Goal: Task Accomplishment & Management: Use online tool/utility

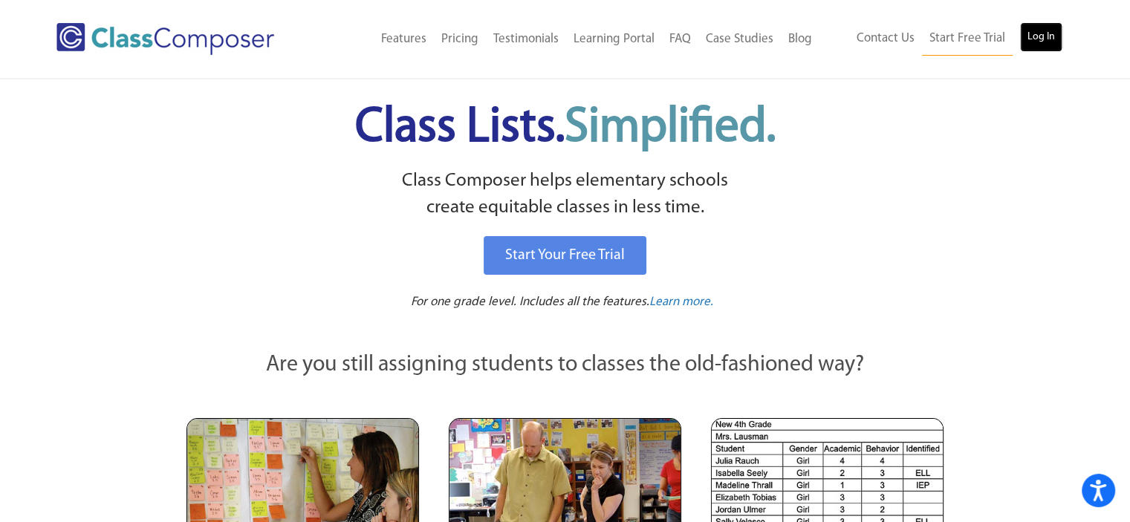
click at [1043, 35] on link "Log In" at bounding box center [1041, 37] width 42 height 30
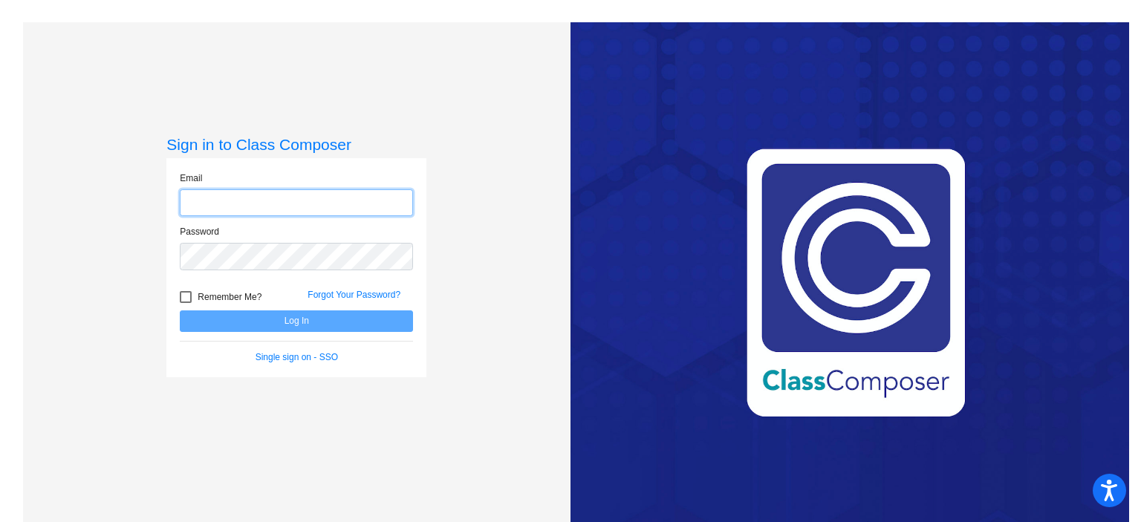
type input "[EMAIL_ADDRESS][DOMAIN_NAME]"
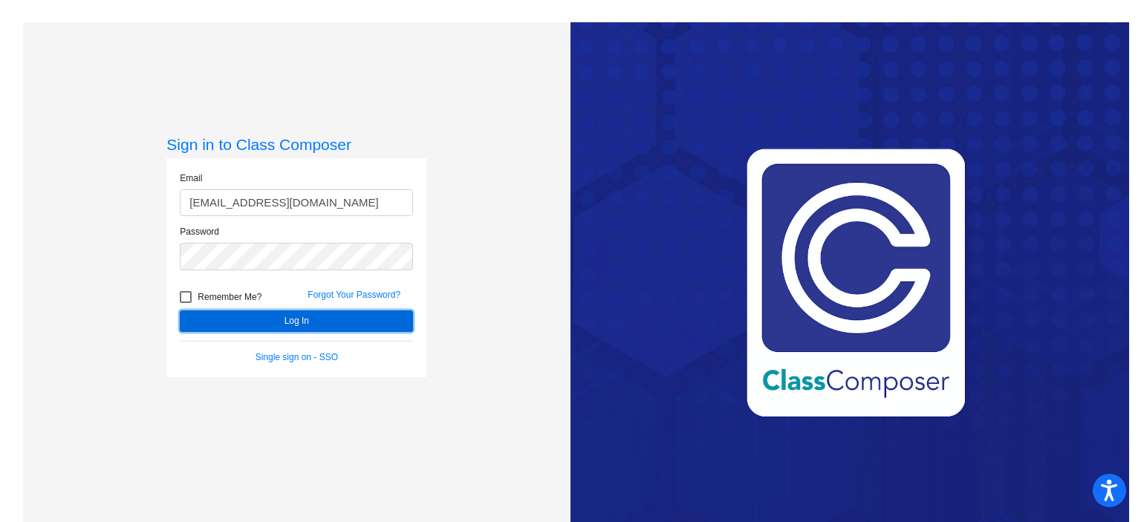
click at [235, 328] on button "Log In" at bounding box center [296, 322] width 233 height 22
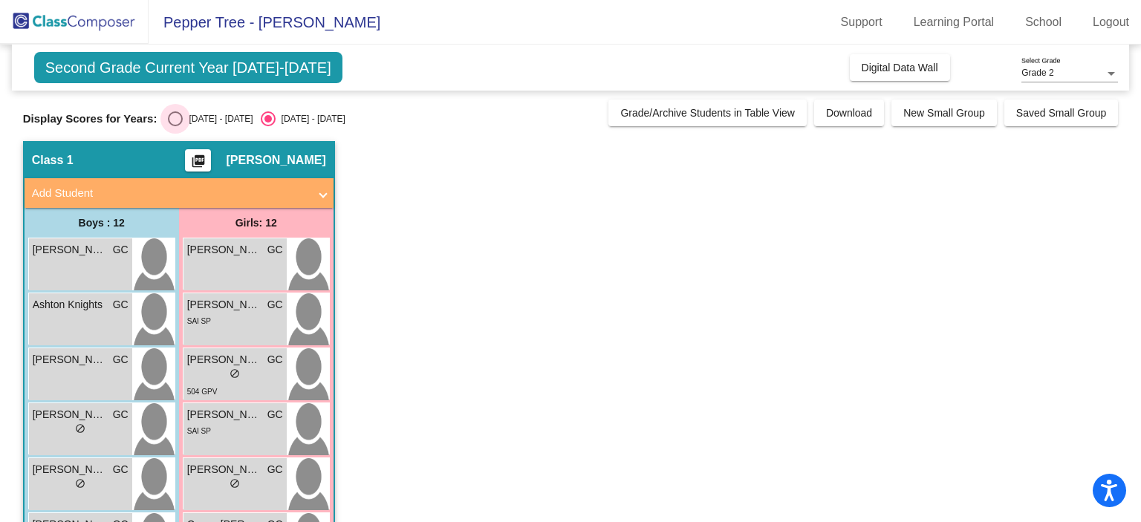
click at [175, 115] on div "Select an option" at bounding box center [175, 118] width 15 height 15
click at [175, 126] on input "2024 - 2025" at bounding box center [175, 126] width 1 height 1
radio input "true"
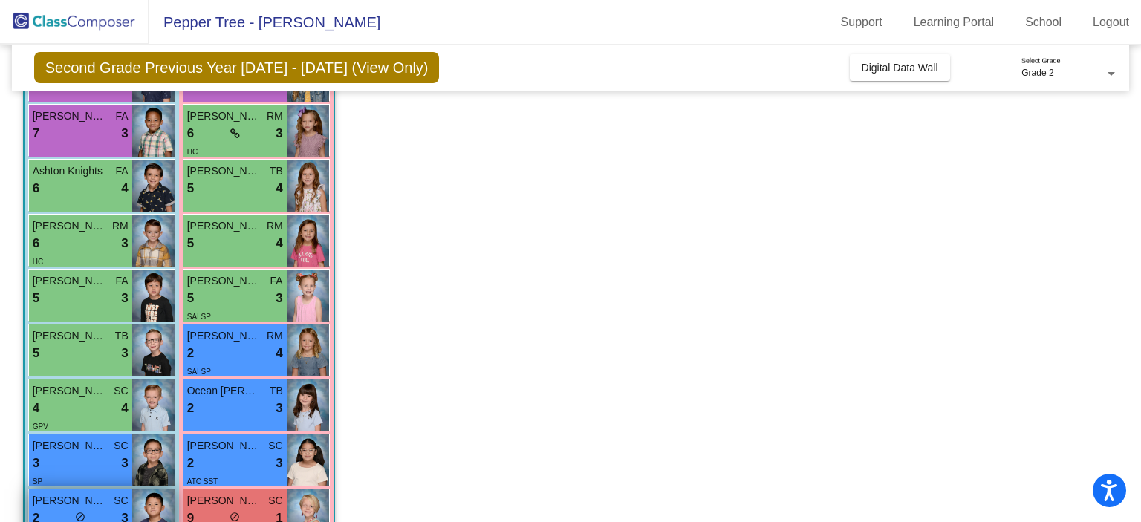
scroll to position [398, 0]
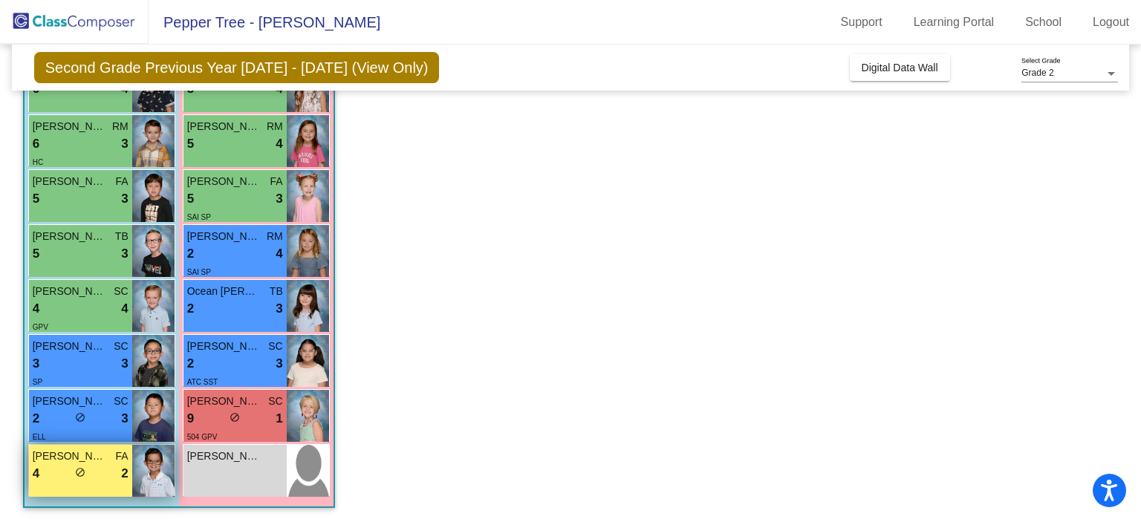
click at [80, 469] on span "do_not_disturb_alt" at bounding box center [80, 472] width 10 height 10
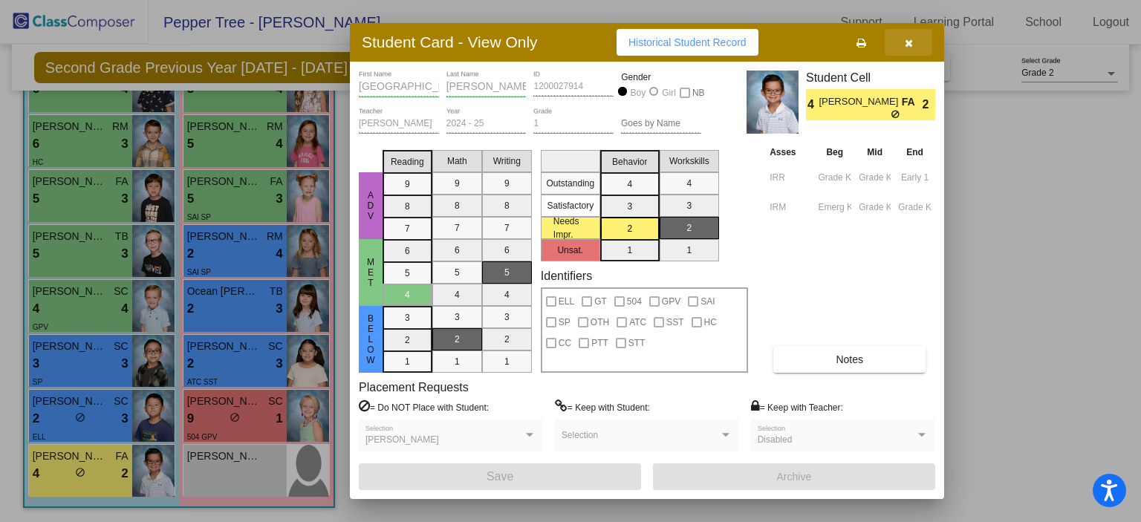
click at [910, 46] on icon "button" at bounding box center [909, 43] width 8 height 10
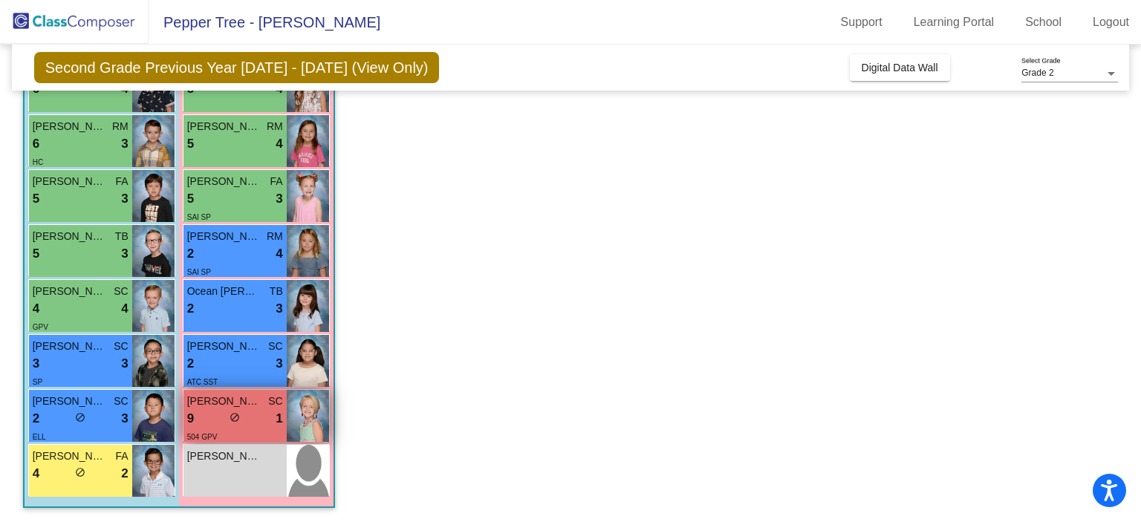
click at [229, 421] on div "9 lock do_not_disturb_alt 1" at bounding box center [235, 418] width 96 height 19
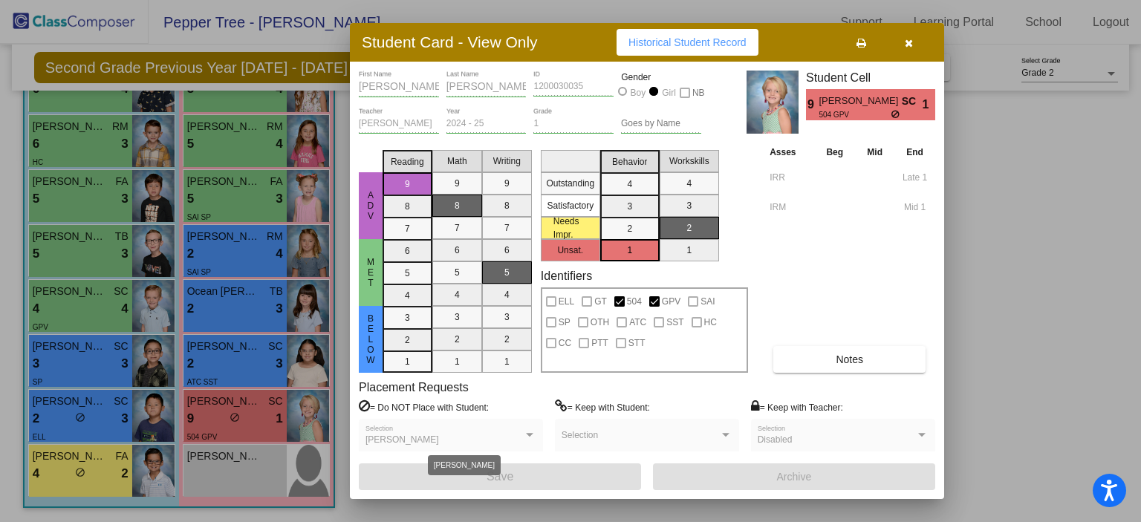
click at [527, 434] on div at bounding box center [529, 435] width 7 height 4
click at [910, 47] on icon "button" at bounding box center [909, 43] width 8 height 10
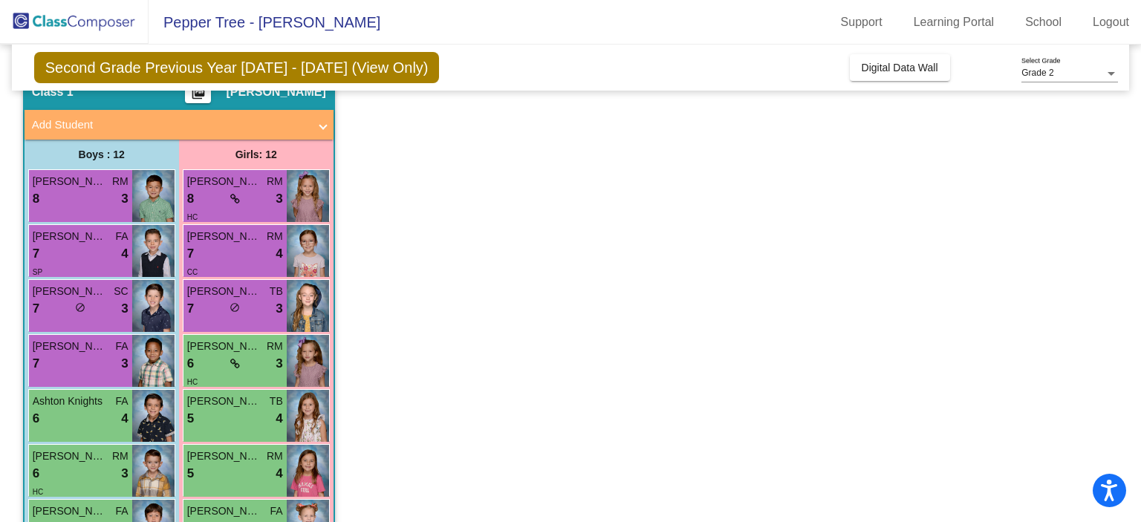
scroll to position [42, 0]
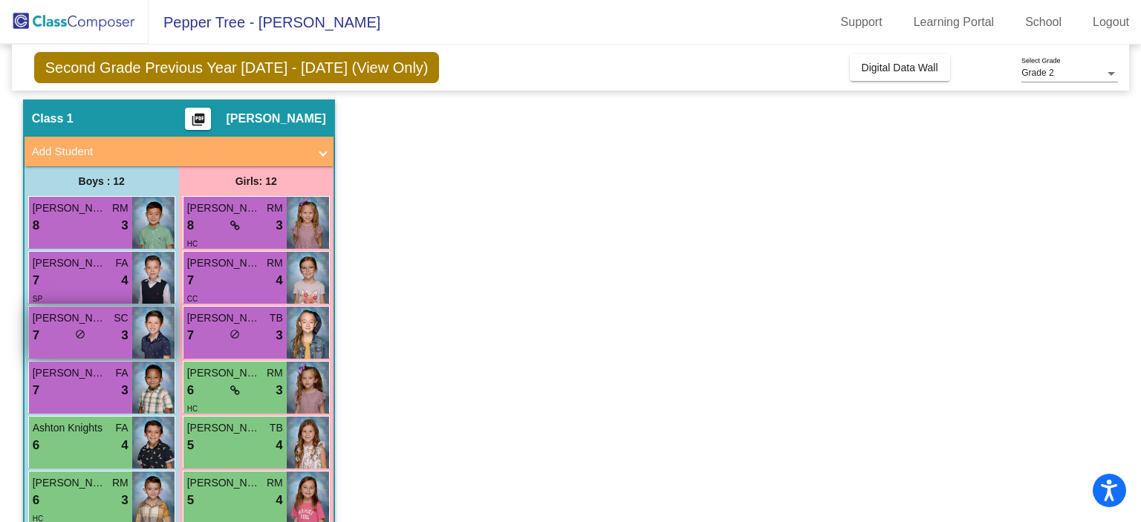
click at [81, 335] on span "do_not_disturb_alt" at bounding box center [80, 334] width 10 height 10
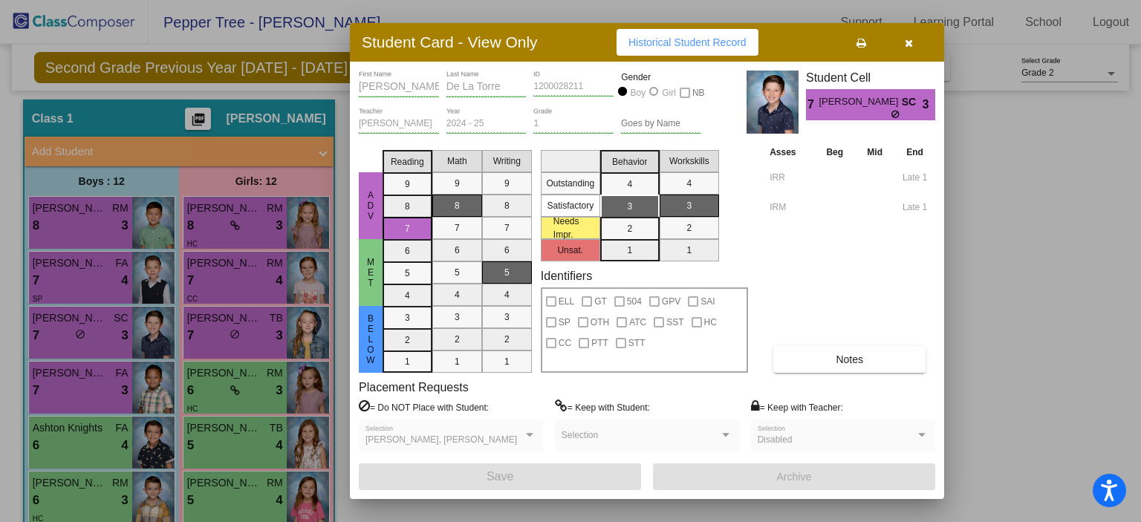
click at [230, 326] on div at bounding box center [570, 261] width 1141 height 522
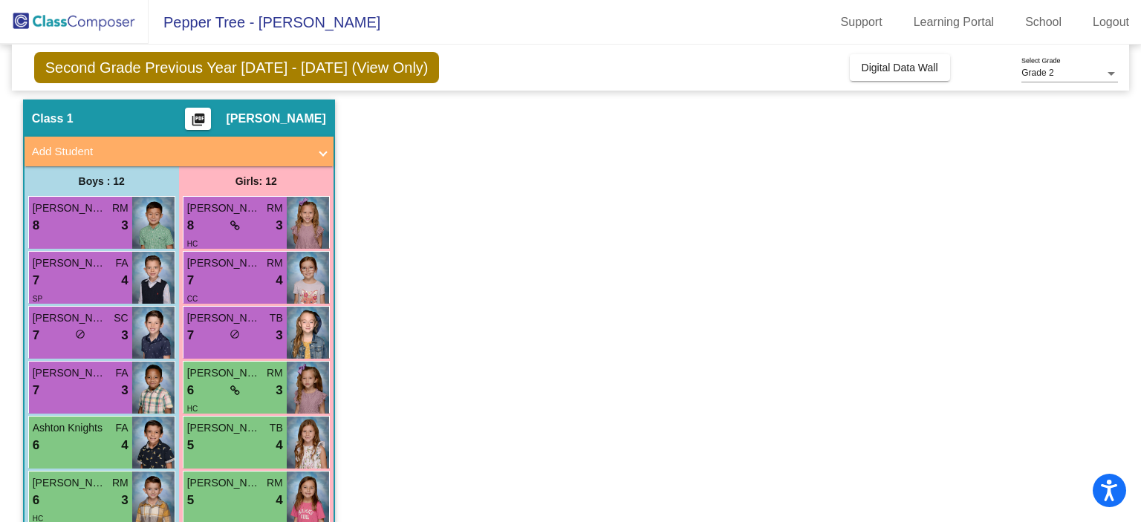
click at [230, 328] on div "lock do_not_disturb_alt" at bounding box center [235, 336] width 10 height 16
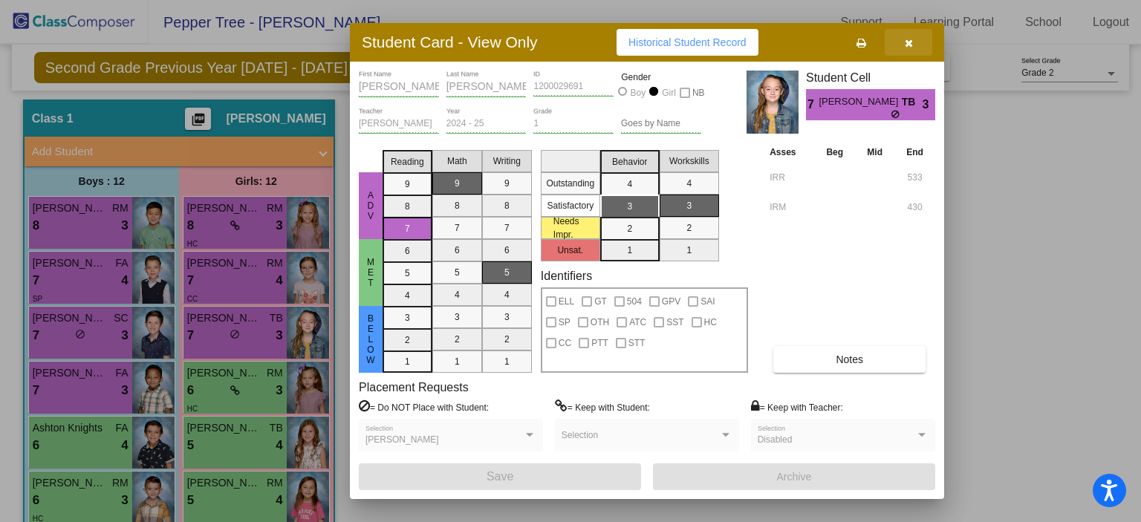
click at [906, 41] on icon "button" at bounding box center [909, 43] width 8 height 10
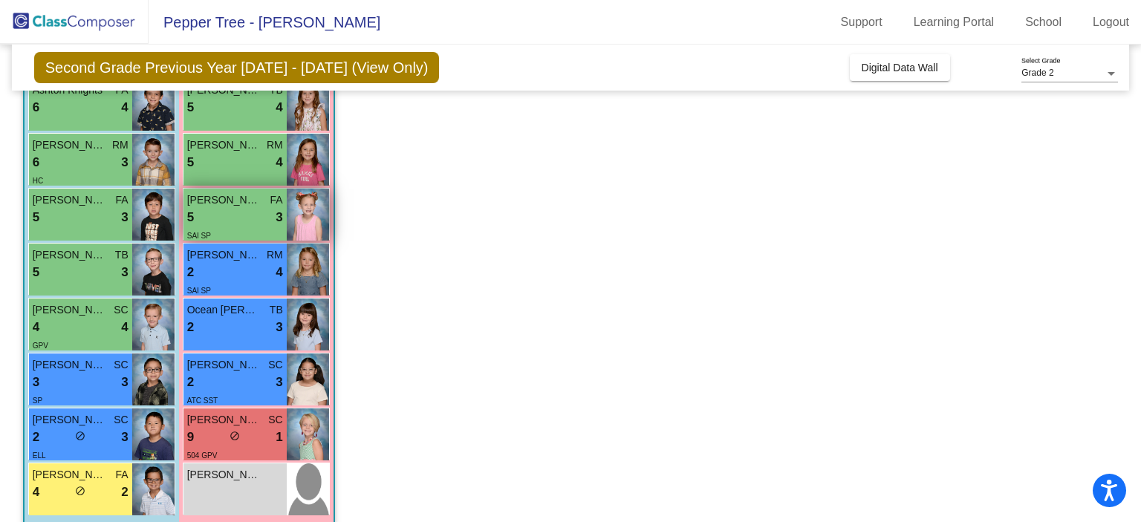
scroll to position [398, 0]
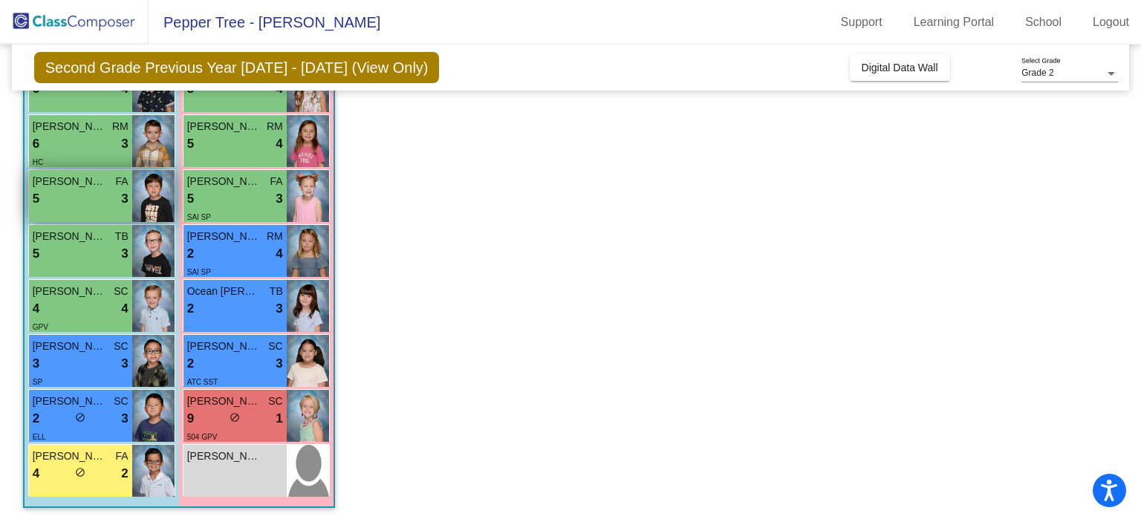
click at [76, 192] on div "5 lock do_not_disturb_alt 3" at bounding box center [81, 198] width 96 height 19
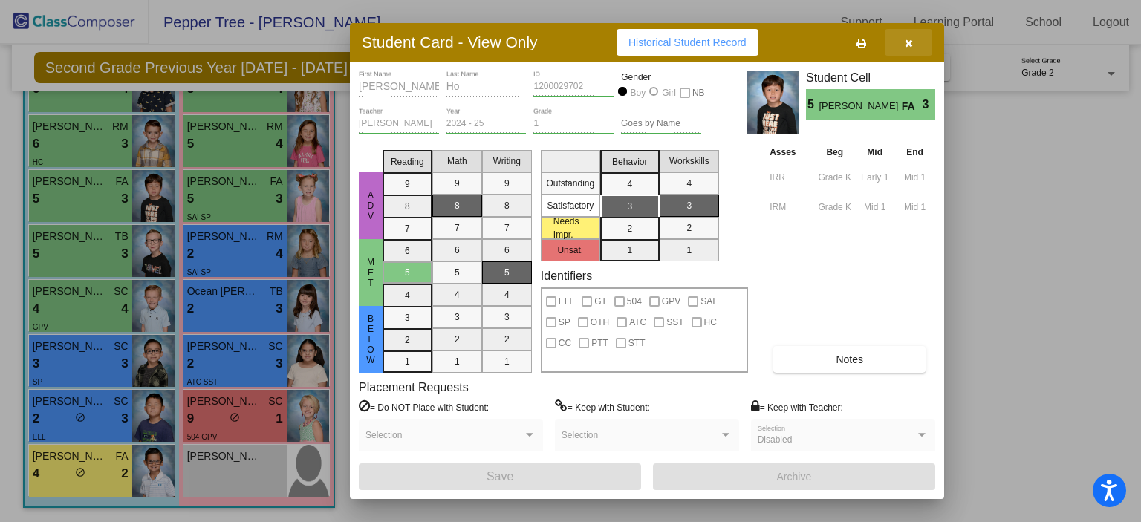
click at [910, 41] on icon "button" at bounding box center [909, 43] width 8 height 10
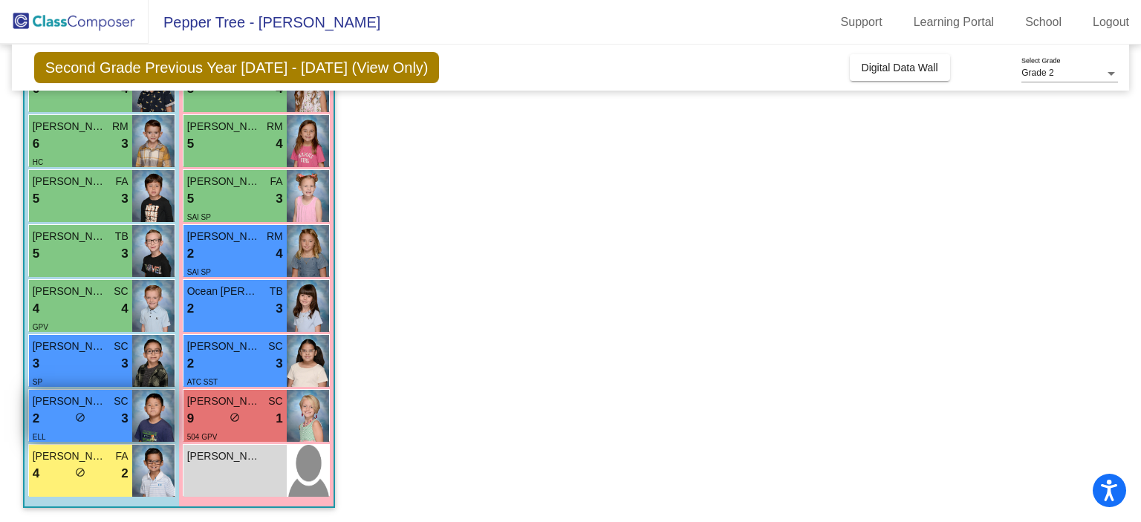
click at [92, 426] on div "2 lock do_not_disturb_alt 3" at bounding box center [81, 418] width 96 height 19
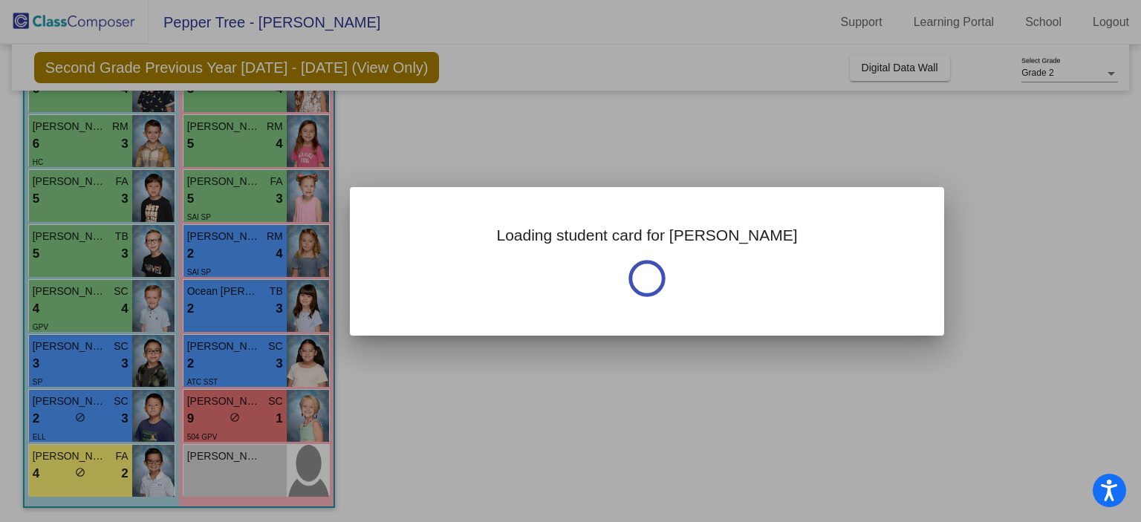
click at [92, 426] on div at bounding box center [570, 261] width 1141 height 522
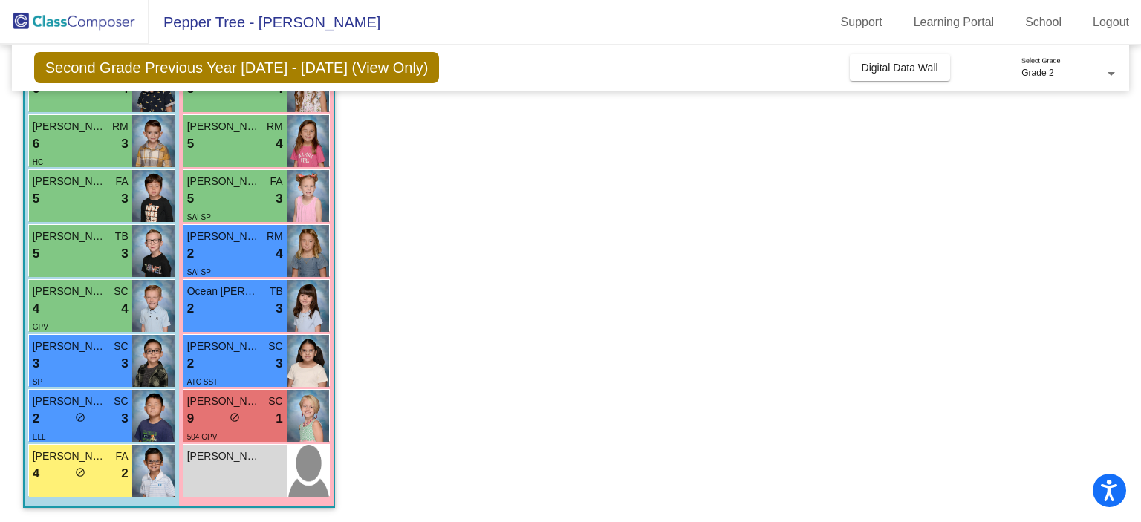
click at [92, 426] on div "2 lock do_not_disturb_alt 3" at bounding box center [81, 418] width 96 height 19
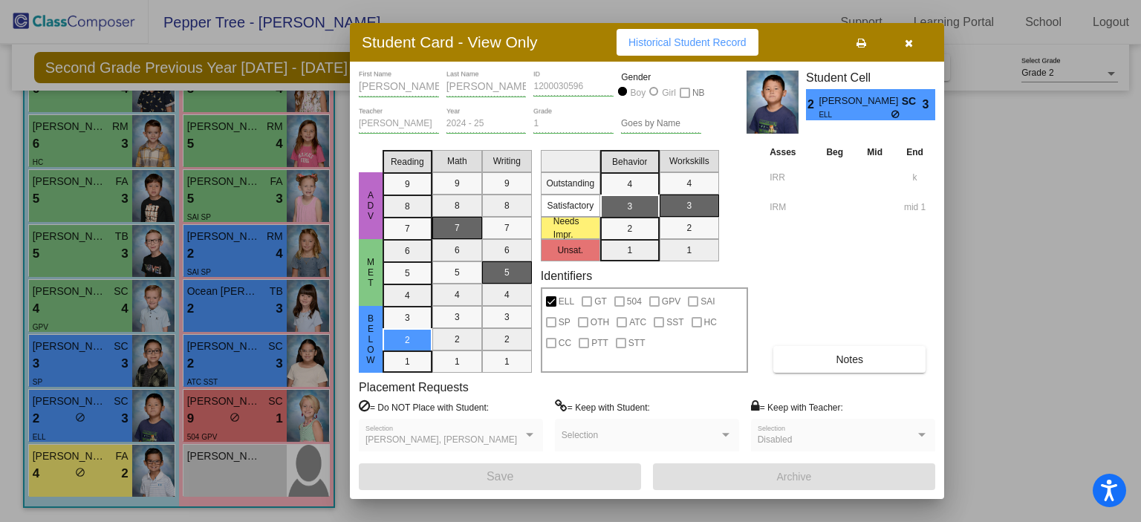
click at [241, 255] on div at bounding box center [570, 261] width 1141 height 522
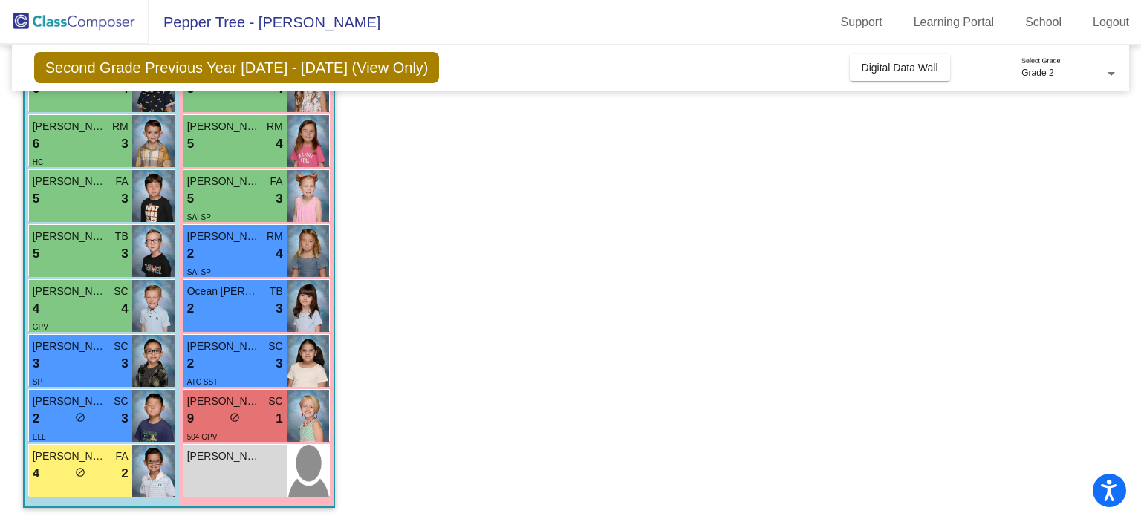
click at [241, 255] on div "2 lock do_not_disturb_alt 4" at bounding box center [235, 253] width 96 height 19
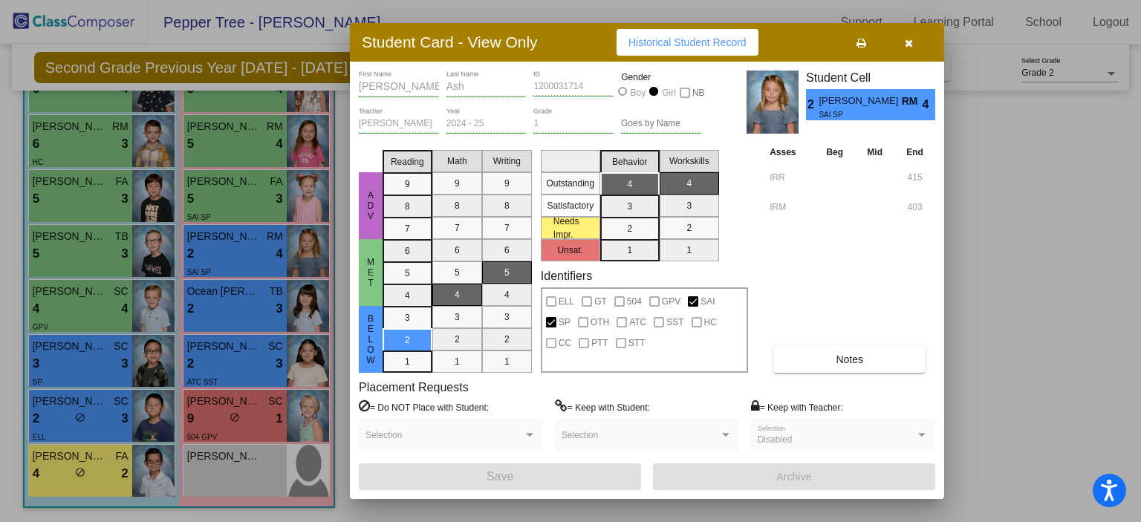
click at [250, 364] on div at bounding box center [570, 261] width 1141 height 522
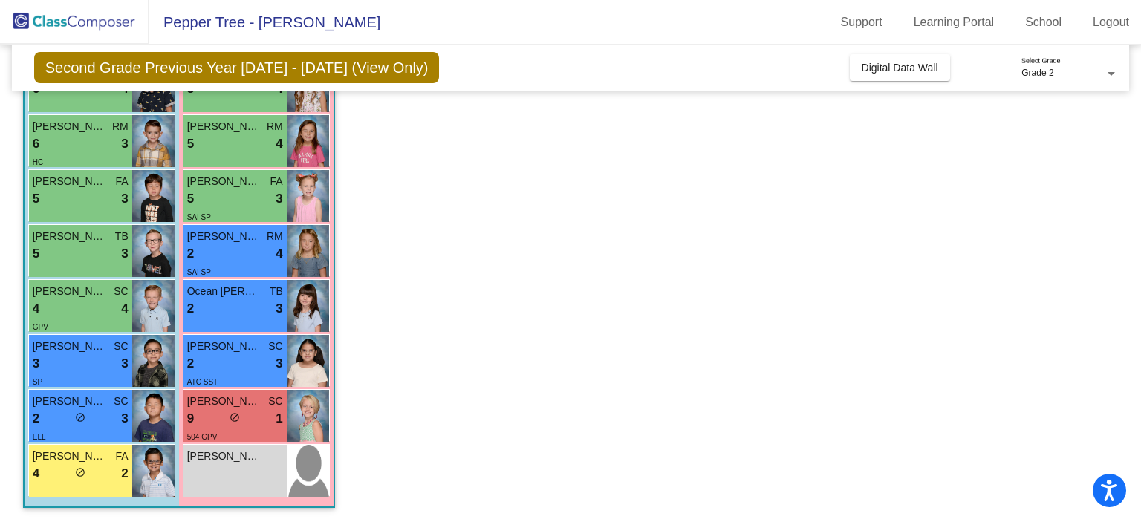
click at [250, 364] on div "2 lock do_not_disturb_alt 3" at bounding box center [235, 363] width 96 height 19
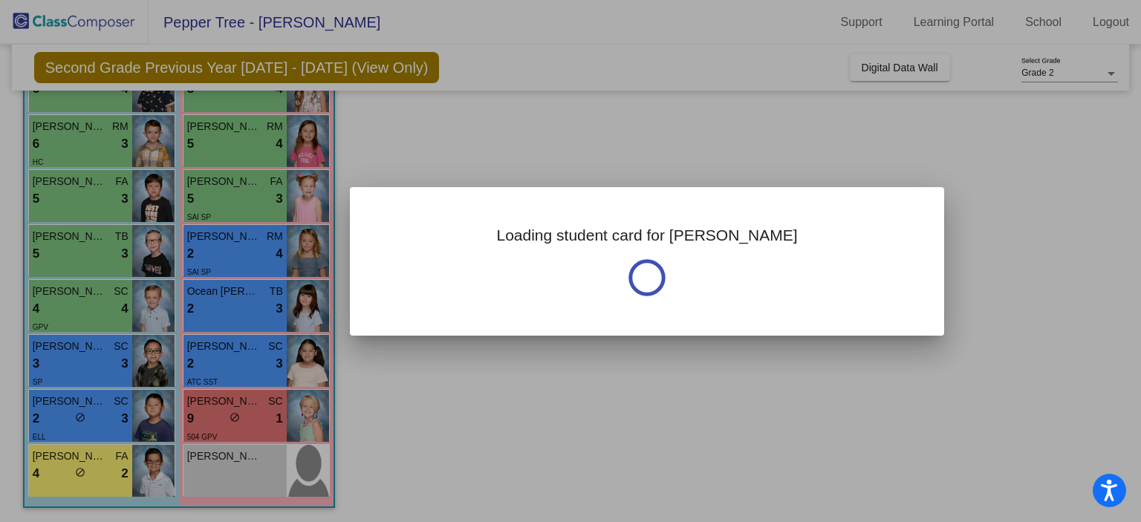
click at [250, 364] on div at bounding box center [570, 261] width 1141 height 522
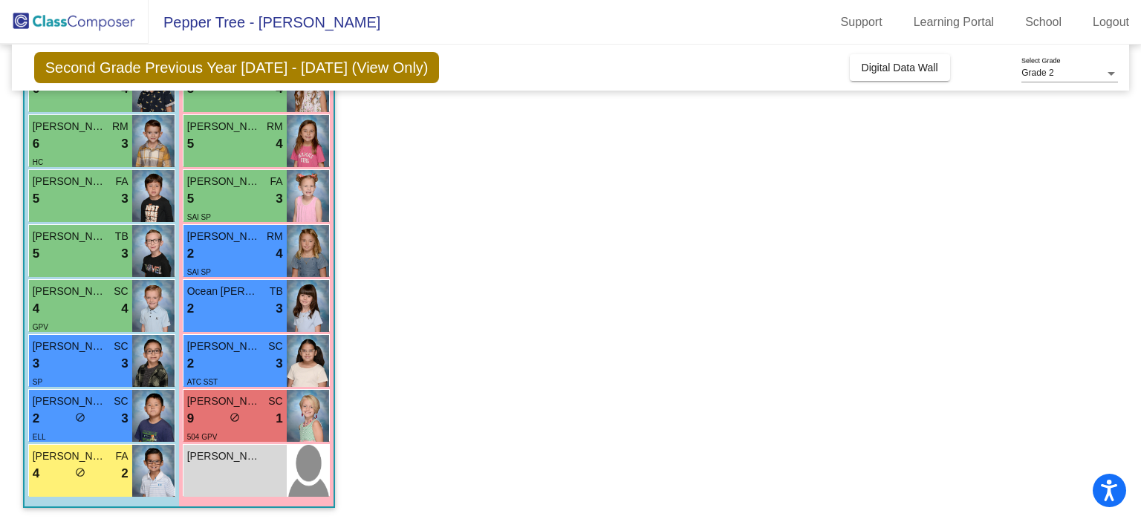
click at [250, 364] on div "2 lock do_not_disturb_alt 3" at bounding box center [235, 363] width 96 height 19
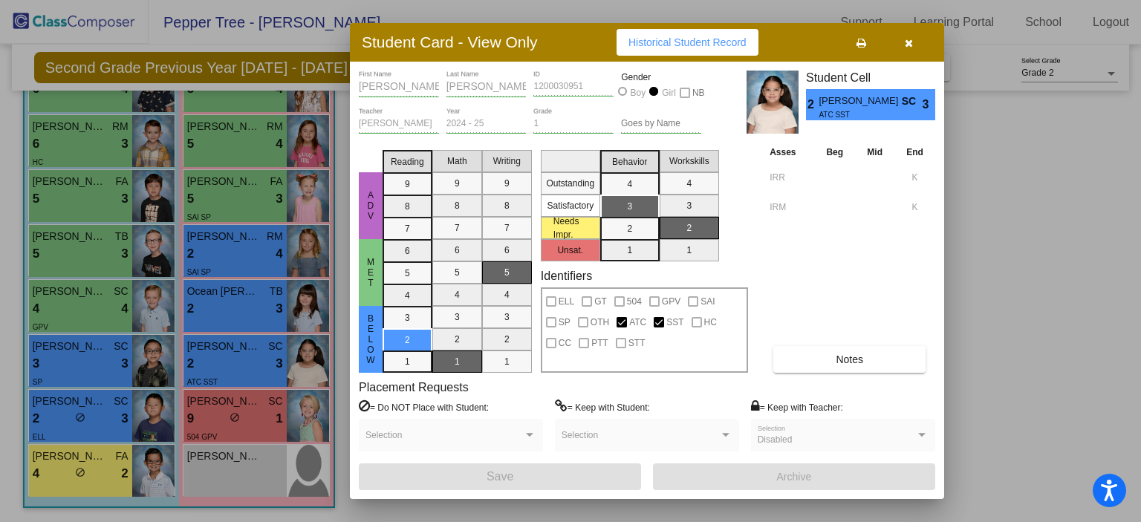
click at [242, 296] on div at bounding box center [570, 261] width 1141 height 522
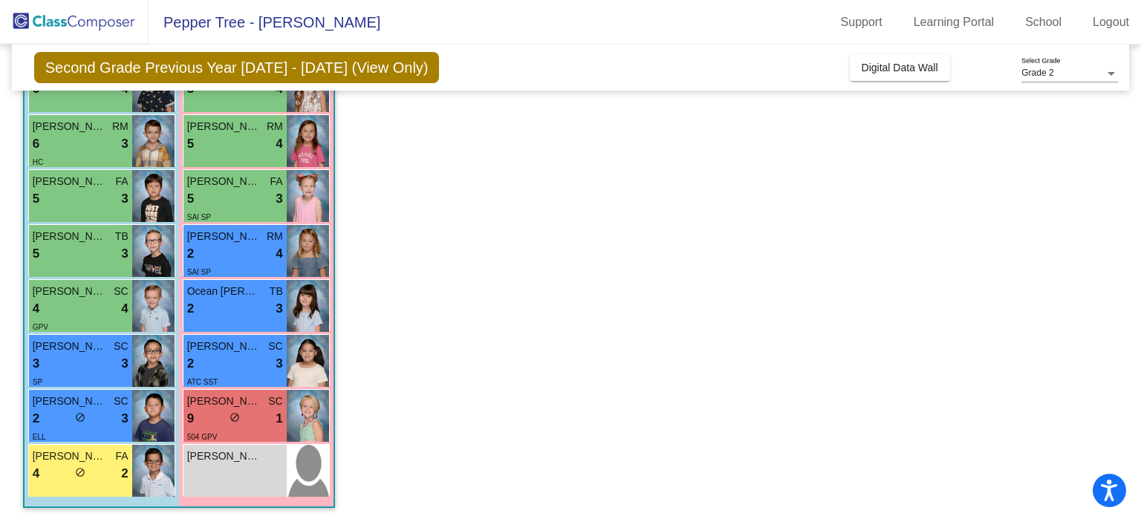
click at [242, 296] on span "Ocean Erickson" at bounding box center [224, 292] width 74 height 16
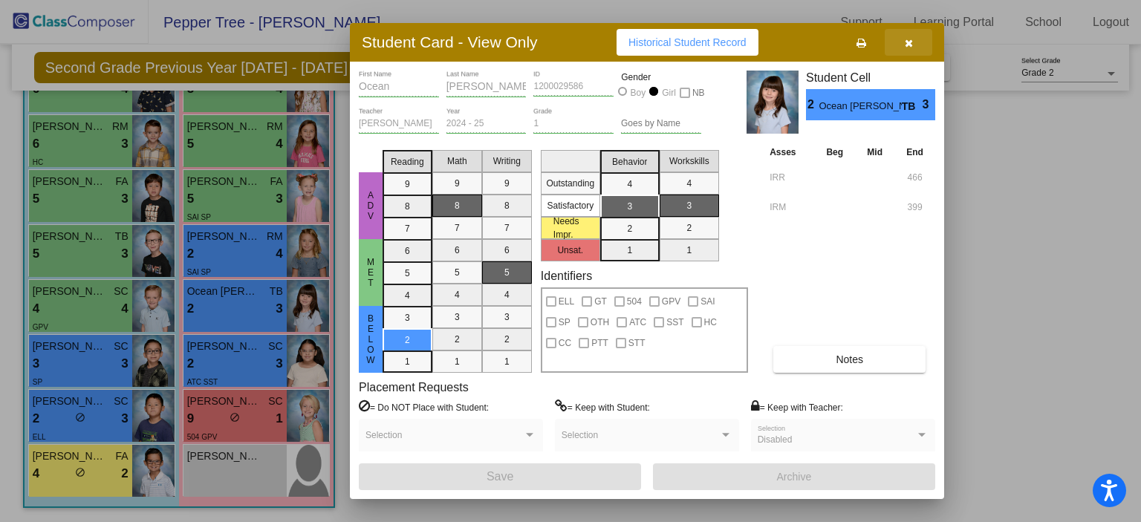
click at [906, 44] on icon "button" at bounding box center [909, 43] width 8 height 10
